Goal: Task Accomplishment & Management: Manage account settings

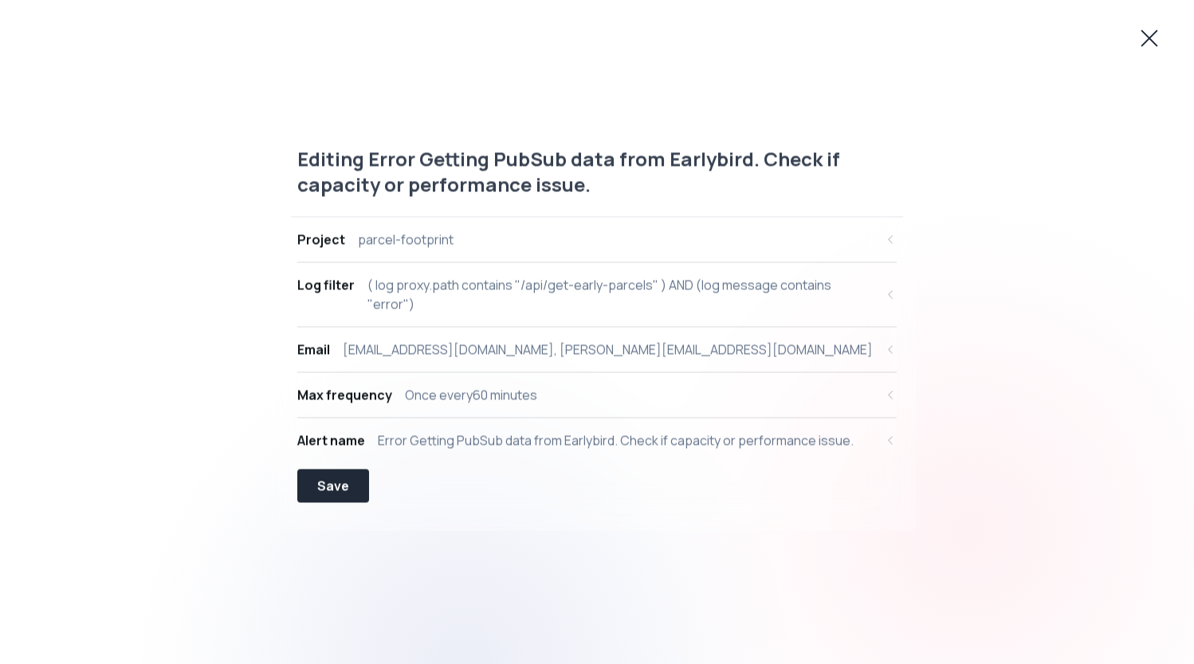
click at [1160, 33] on icon at bounding box center [1150, 39] width 26 height 26
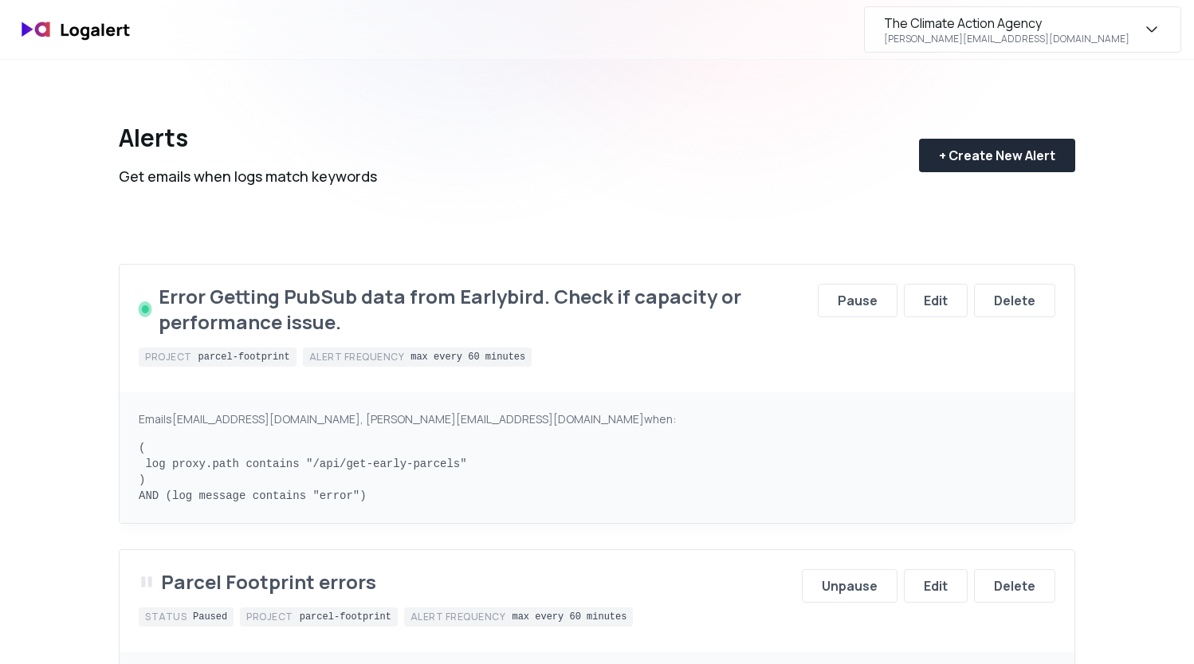
click at [1042, 29] on div "The Climate Action Agency" at bounding box center [963, 23] width 158 height 19
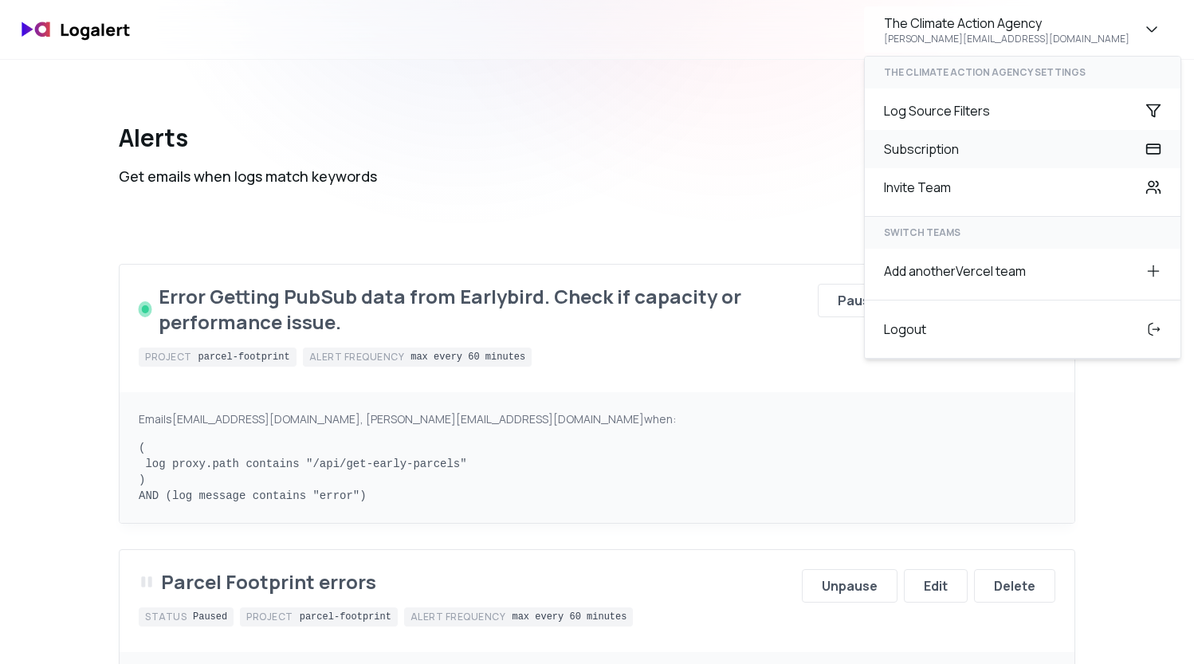
click at [1004, 144] on div "Subscription" at bounding box center [1023, 149] width 316 height 38
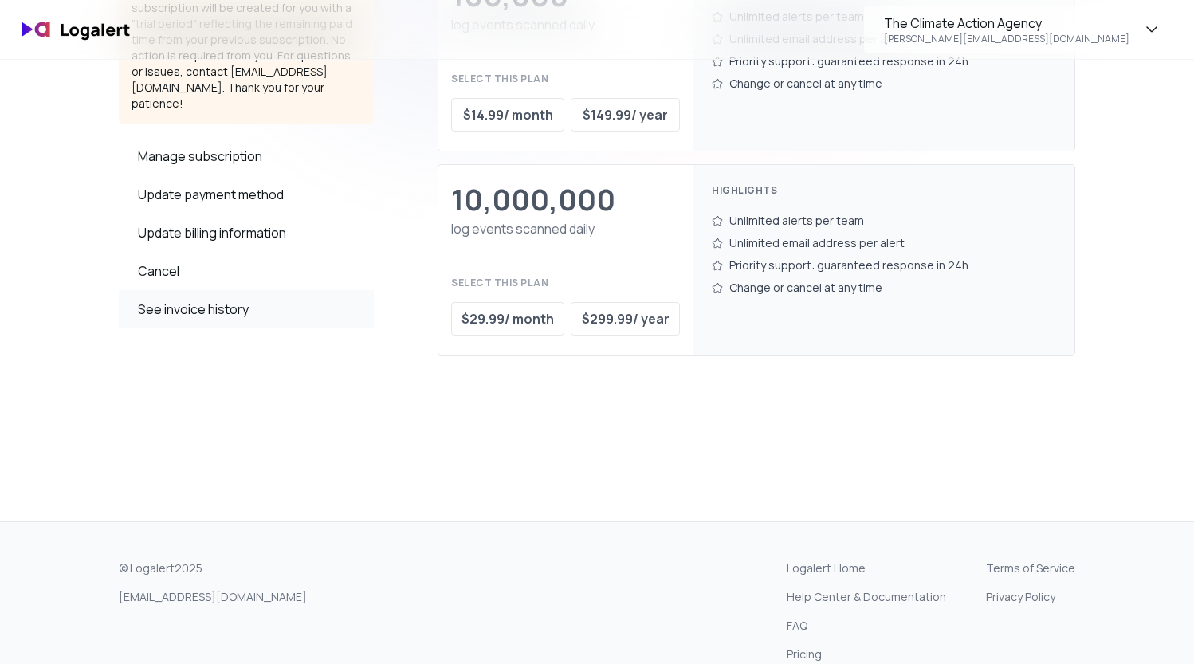
scroll to position [520, 0]
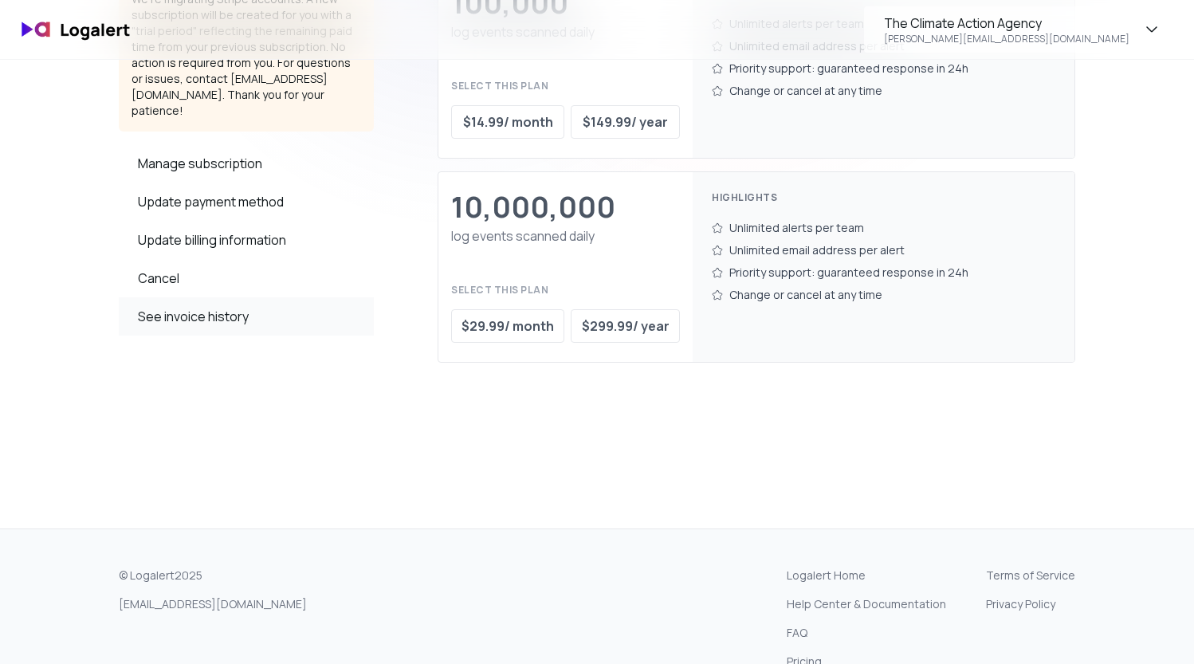
click at [210, 297] on div "See invoice history" at bounding box center [246, 316] width 255 height 38
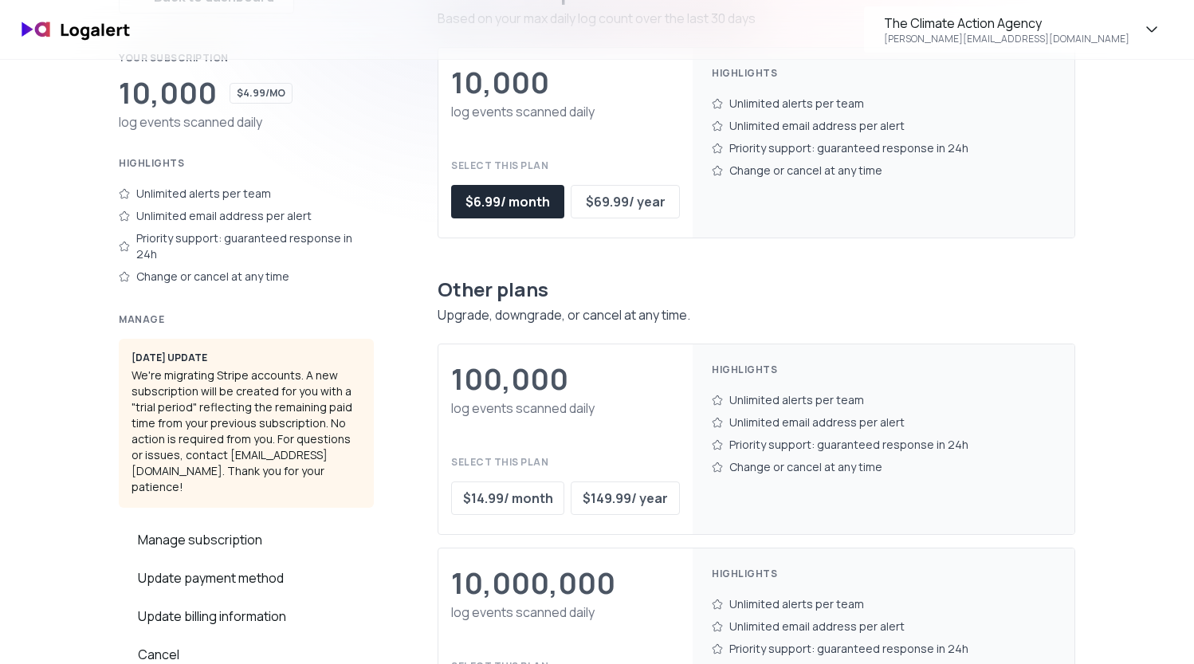
scroll to position [264, 0]
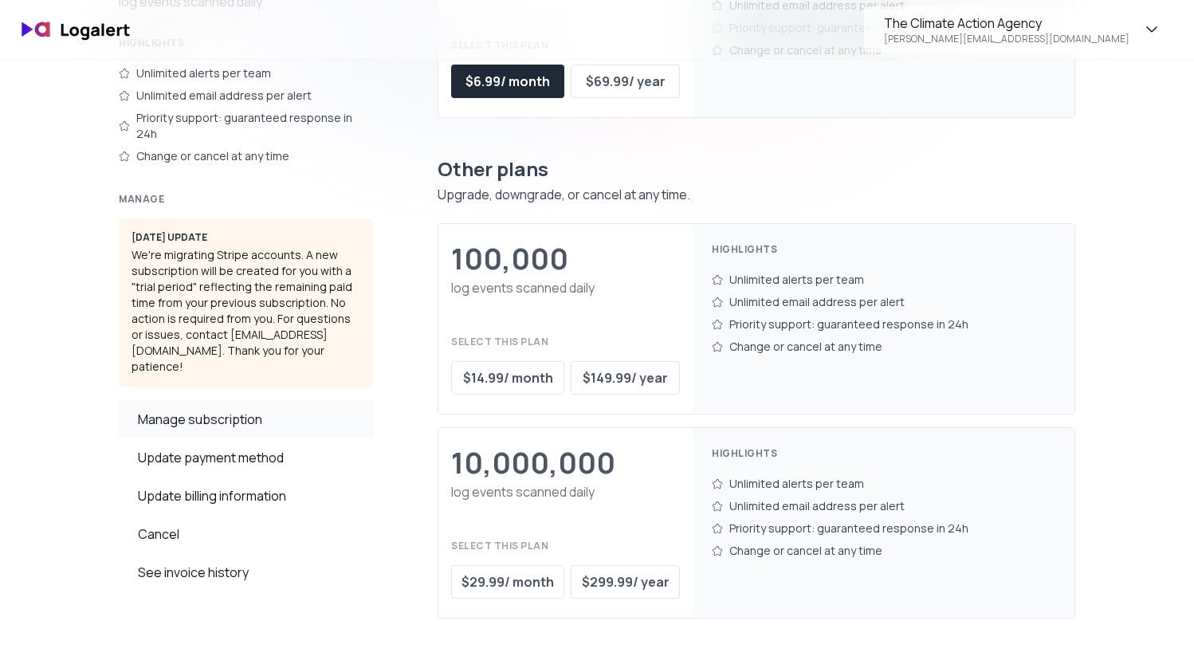
click at [258, 400] on div "Manage subscription" at bounding box center [246, 419] width 255 height 38
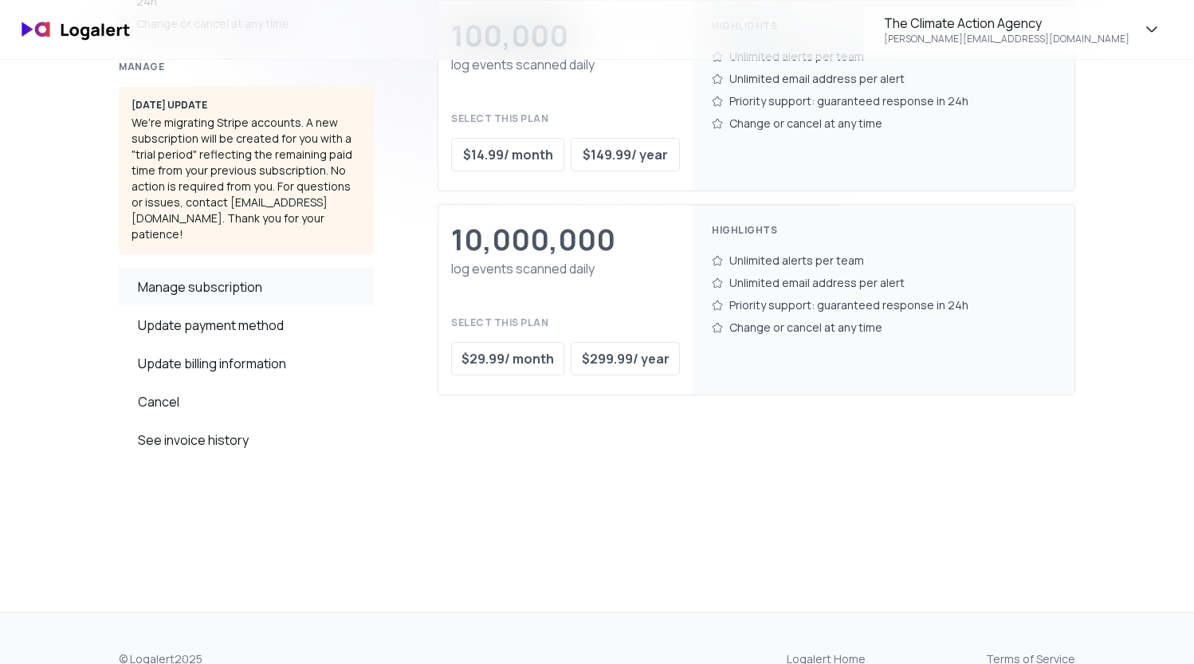
scroll to position [482, 0]
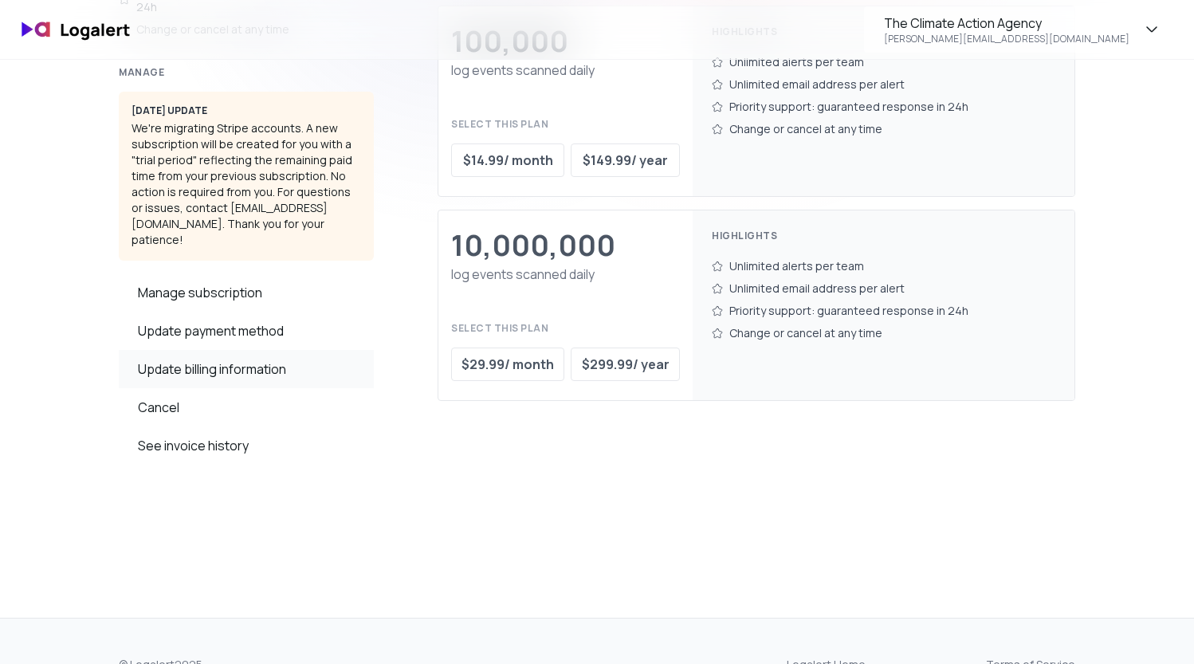
click at [269, 350] on div "Update billing information" at bounding box center [246, 369] width 255 height 38
